Goal: Task Accomplishment & Management: Manage account settings

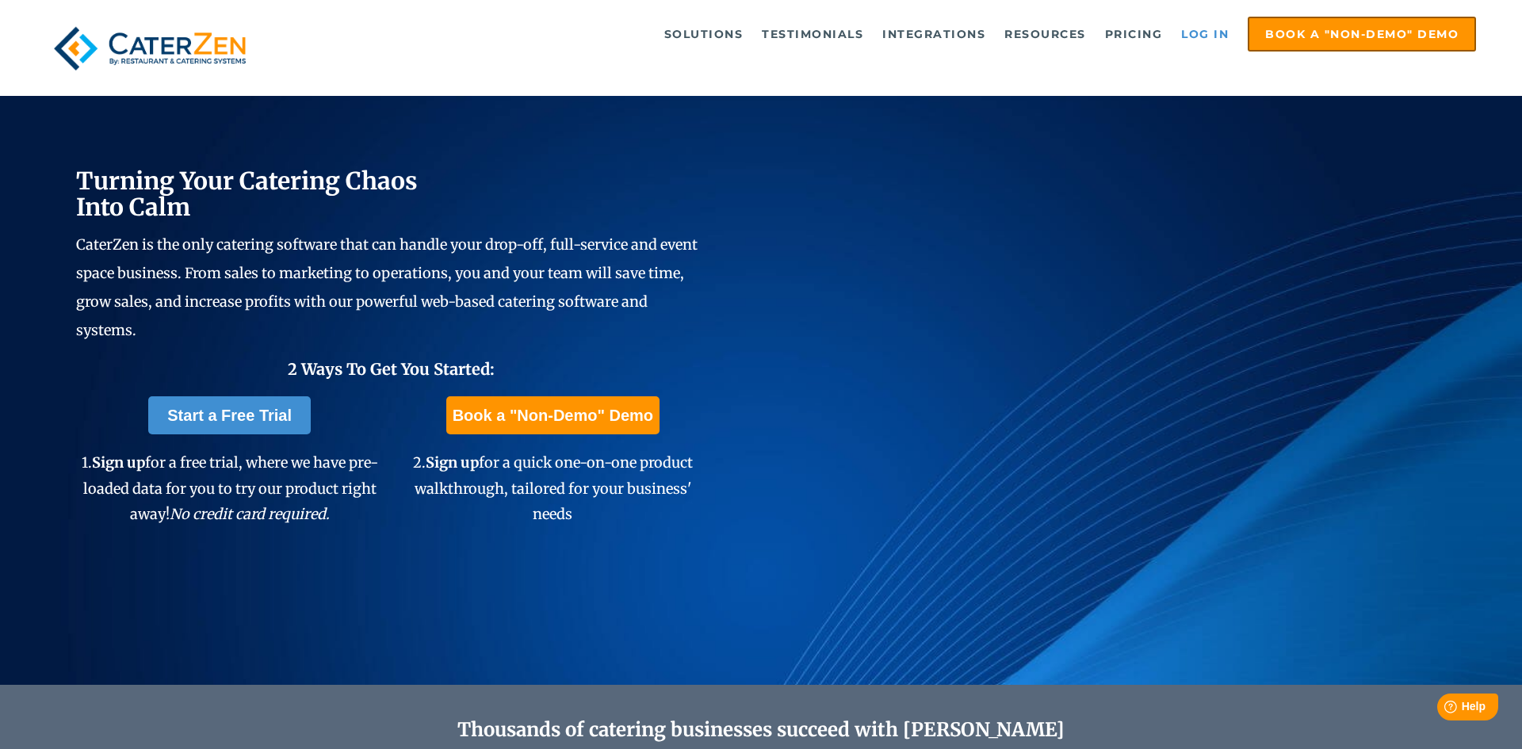
click at [1206, 40] on link "Log in" at bounding box center [1204, 34] width 63 height 32
click at [1213, 32] on link "Log in" at bounding box center [1204, 34] width 63 height 32
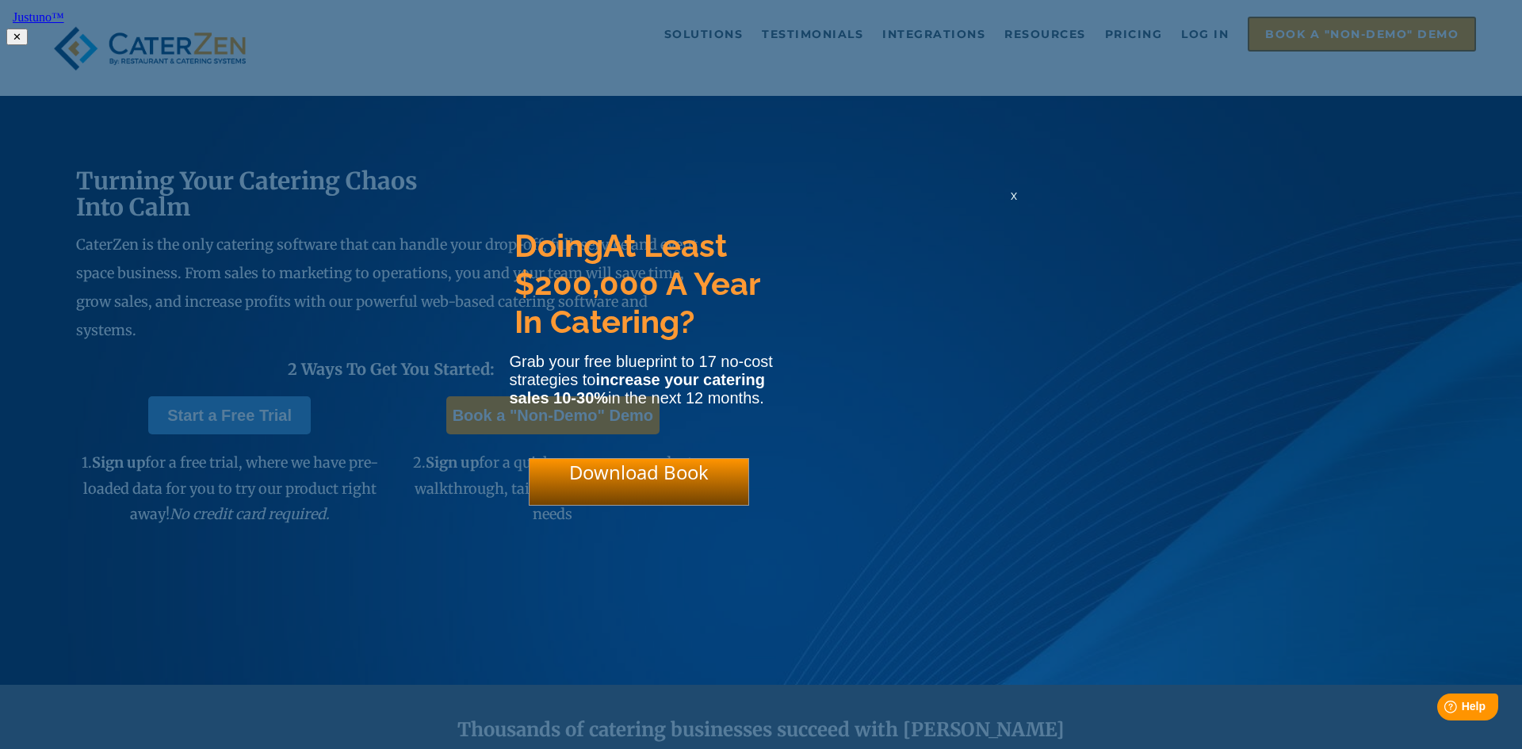
click at [1015, 203] on span "x" at bounding box center [1014, 195] width 6 height 15
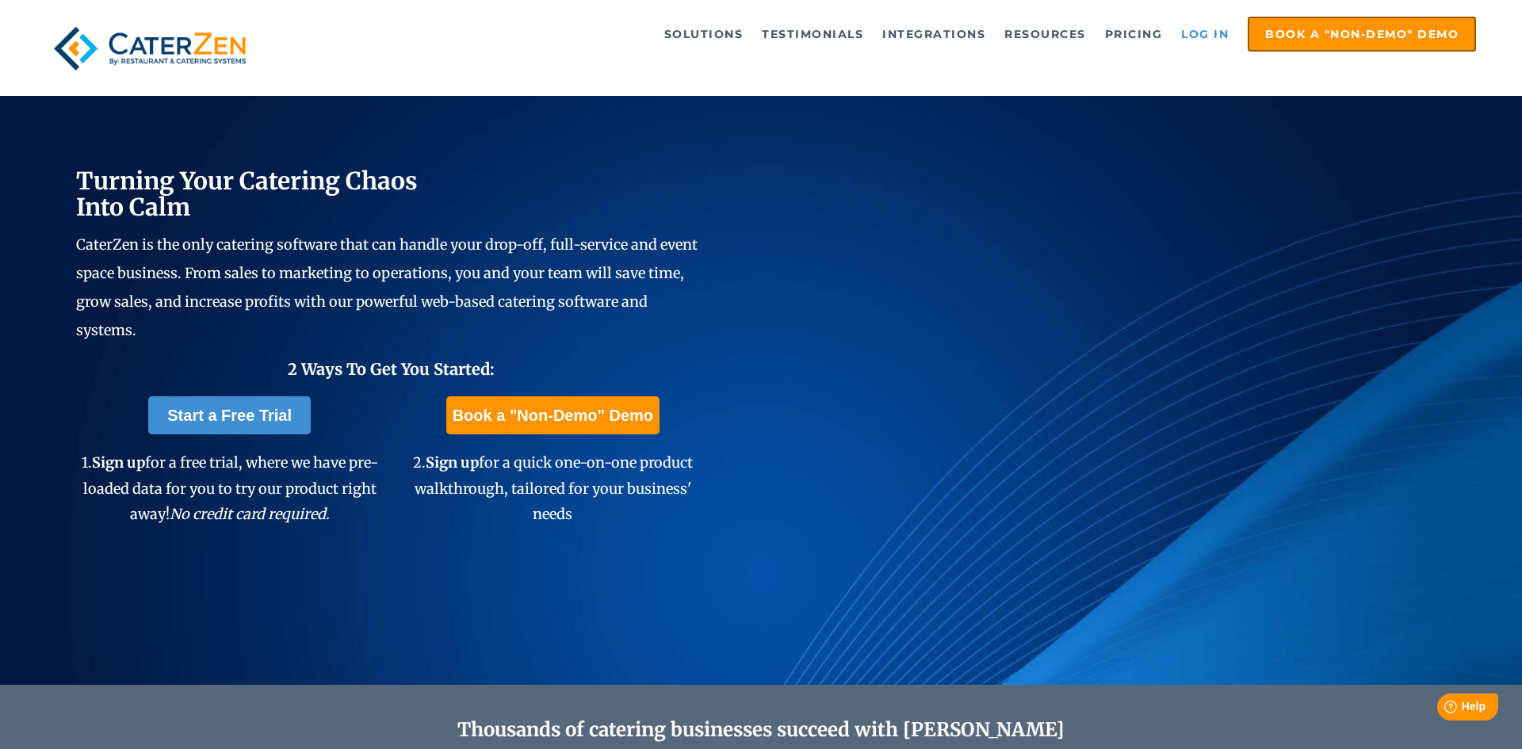
click at [1214, 34] on link "Log in" at bounding box center [1204, 34] width 63 height 32
click at [1189, 40] on link "Log in" at bounding box center [1204, 34] width 63 height 32
